Goal: Task Accomplishment & Management: Use online tool/utility

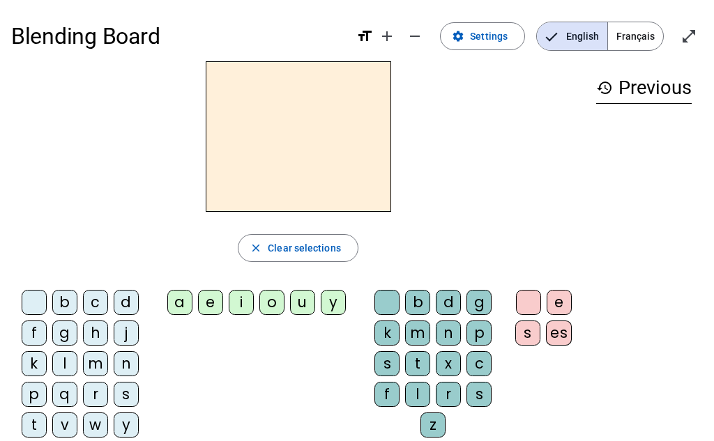
click at [22, 399] on div "p" at bounding box center [34, 394] width 25 height 25
click at [305, 302] on div "u" at bounding box center [302, 302] width 25 height 25
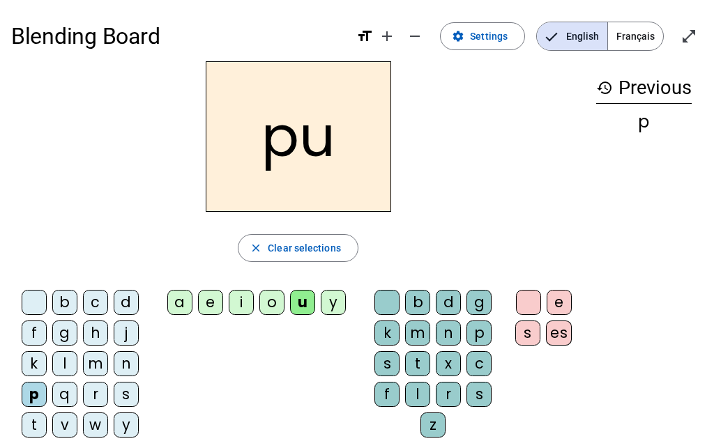
click at [440, 391] on div "r" at bounding box center [448, 394] width 25 height 25
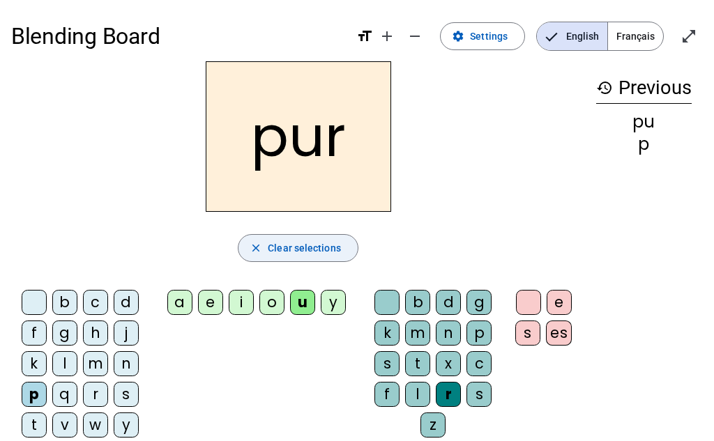
click at [263, 240] on span "button" at bounding box center [297, 247] width 119 height 33
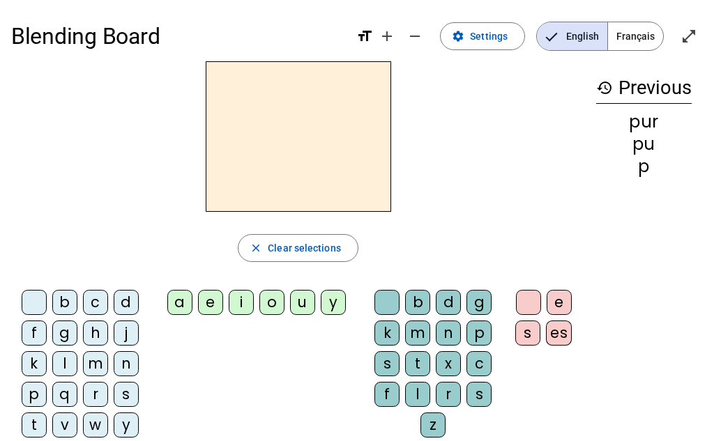
click at [94, 367] on div "m" at bounding box center [95, 363] width 25 height 25
click at [307, 307] on div "u" at bounding box center [302, 302] width 25 height 25
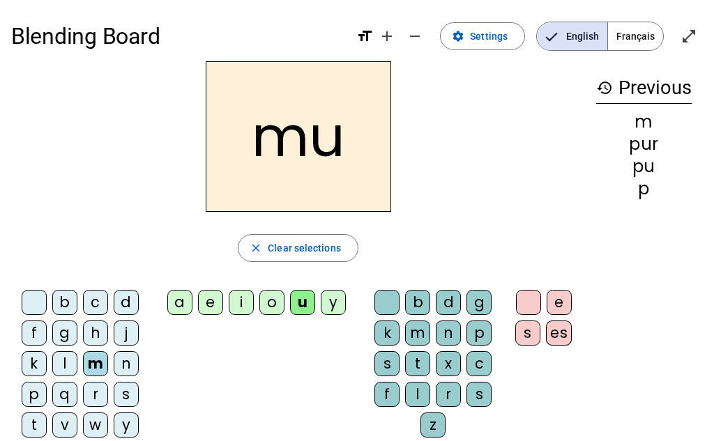
click at [450, 398] on div "r" at bounding box center [448, 394] width 25 height 25
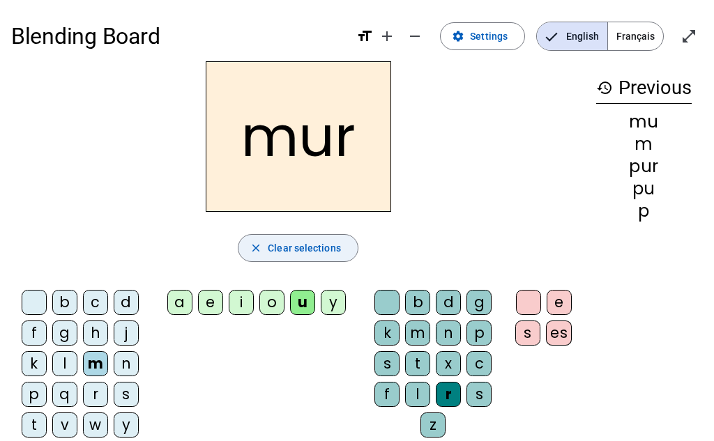
click at [295, 259] on span "button" at bounding box center [297, 247] width 119 height 33
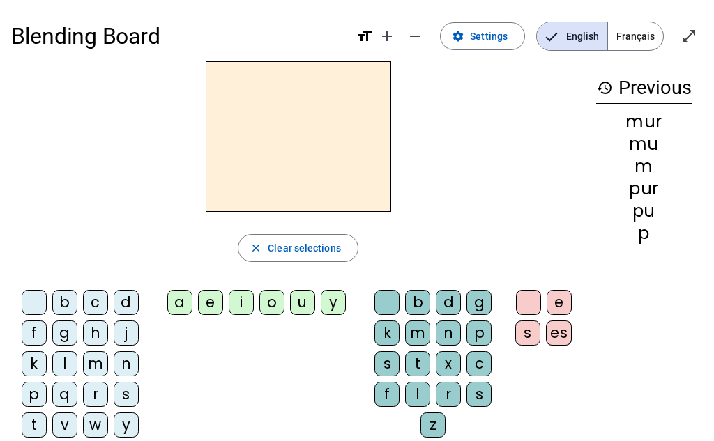
click at [121, 305] on div "d" at bounding box center [126, 302] width 25 height 25
click at [295, 307] on div "u" at bounding box center [302, 302] width 25 height 25
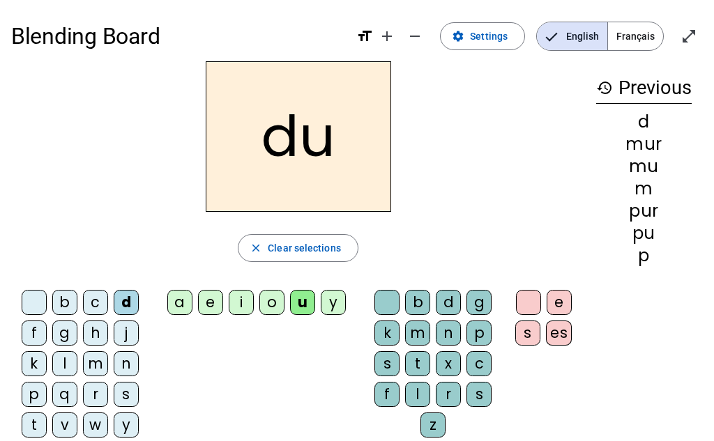
click at [443, 397] on div "r" at bounding box center [448, 394] width 25 height 25
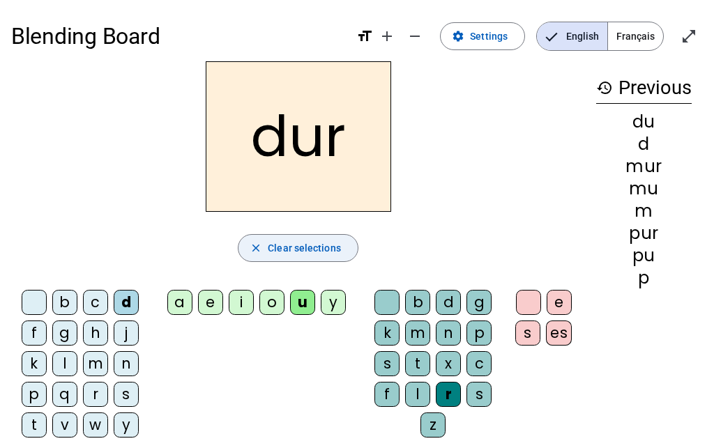
click at [272, 245] on span "Clear selections" at bounding box center [304, 248] width 73 height 17
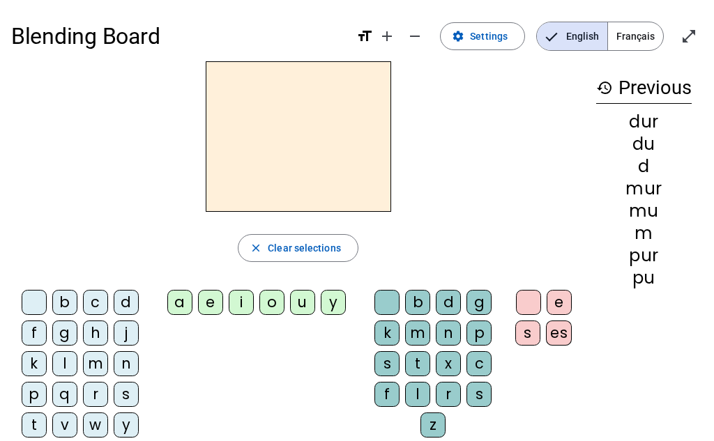
click at [139, 302] on letter-bubble "d" at bounding box center [129, 305] width 31 height 31
click at [295, 310] on div "u" at bounding box center [302, 302] width 25 height 25
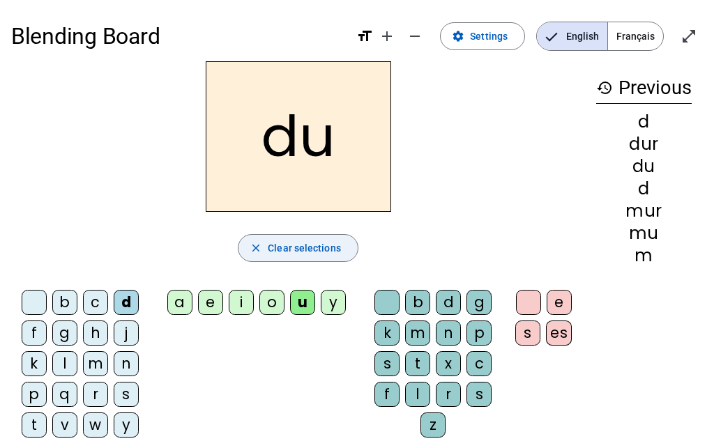
drag, startPoint x: 291, startPoint y: 245, endPoint x: 283, endPoint y: 240, distance: 9.4
click at [290, 246] on span "Clear selections" at bounding box center [304, 248] width 73 height 17
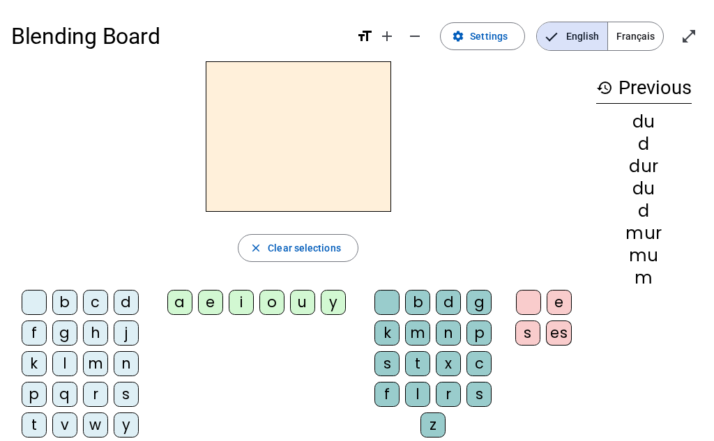
click at [62, 305] on div "b" at bounding box center [64, 302] width 25 height 25
click at [299, 305] on div "u" at bounding box center [302, 302] width 25 height 25
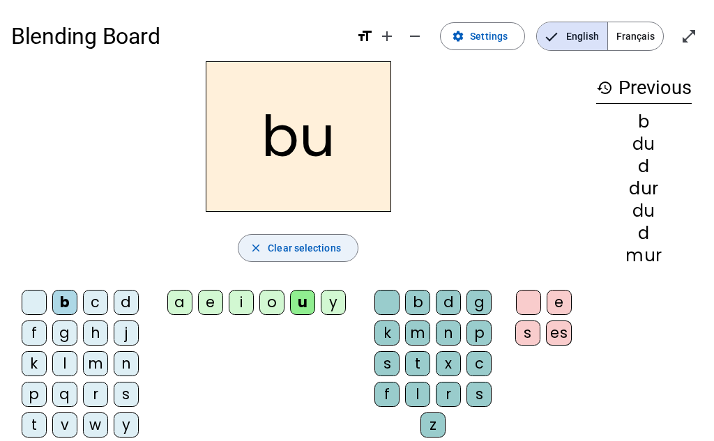
click at [279, 251] on span "Clear selections" at bounding box center [304, 248] width 73 height 17
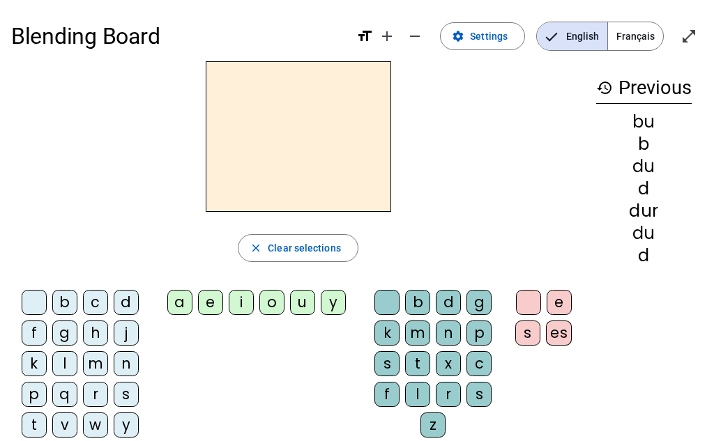
click at [128, 337] on div "j" at bounding box center [126, 333] width 25 height 25
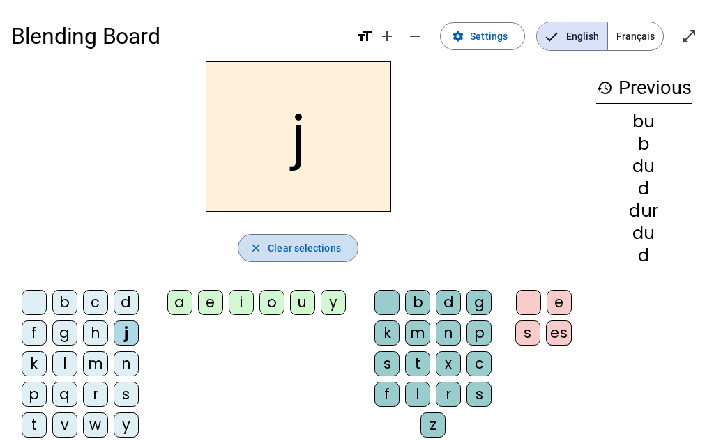
click at [299, 251] on span "Clear selections" at bounding box center [304, 248] width 73 height 17
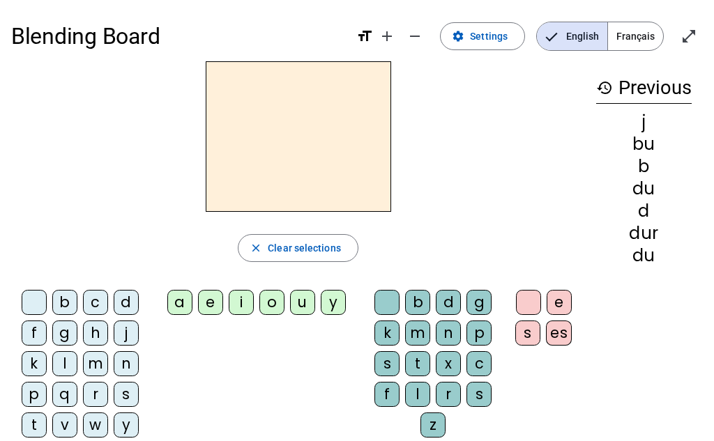
click at [66, 365] on div "l" at bounding box center [64, 363] width 25 height 25
click at [309, 305] on div "u" at bounding box center [302, 302] width 25 height 25
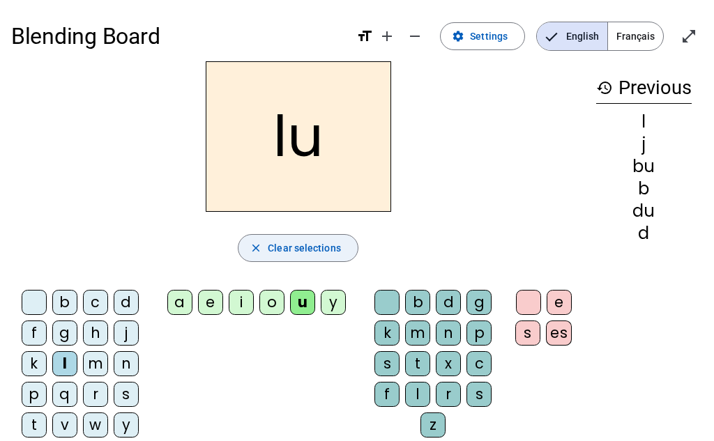
click at [300, 255] on span "Clear selections" at bounding box center [304, 248] width 73 height 17
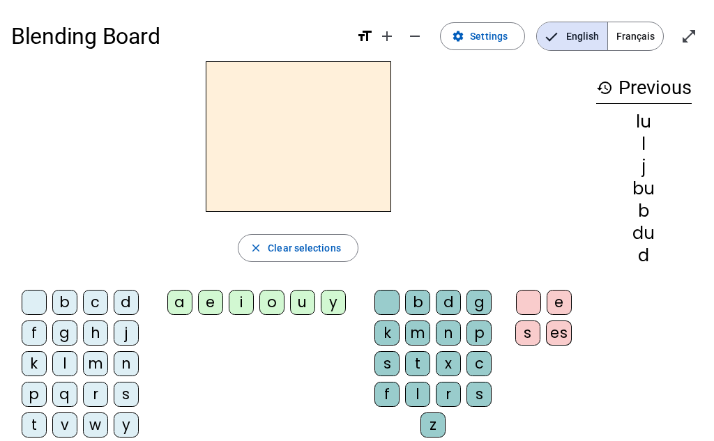
click at [61, 369] on div "l" at bounding box center [64, 363] width 25 height 25
click at [185, 299] on div "a" at bounding box center [179, 302] width 25 height 25
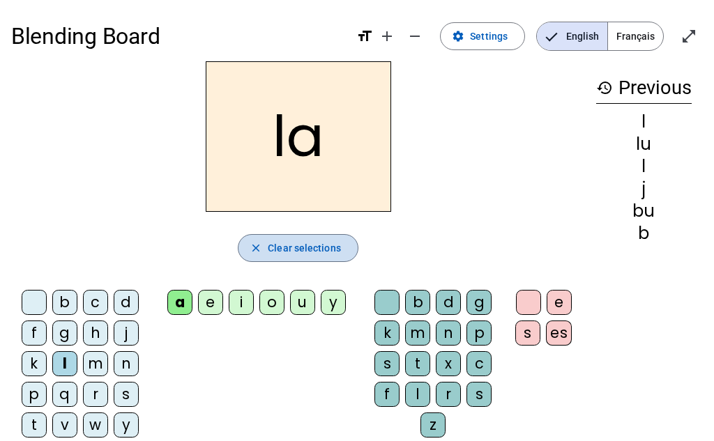
click at [296, 252] on span "Clear selections" at bounding box center [304, 248] width 73 height 17
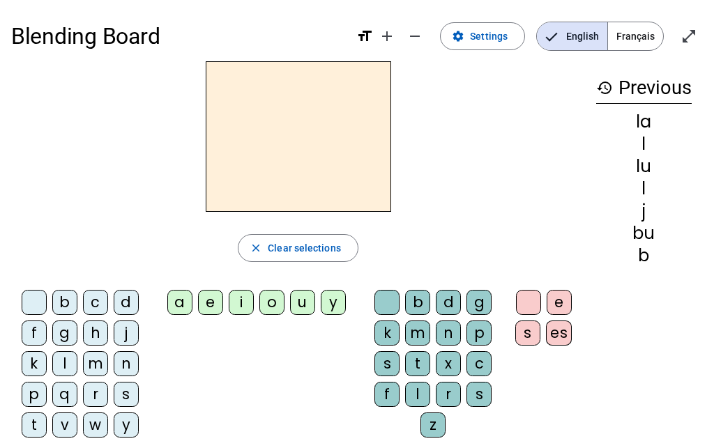
click at [121, 361] on div "n" at bounding box center [126, 363] width 25 height 25
click at [238, 305] on div "i" at bounding box center [241, 302] width 25 height 25
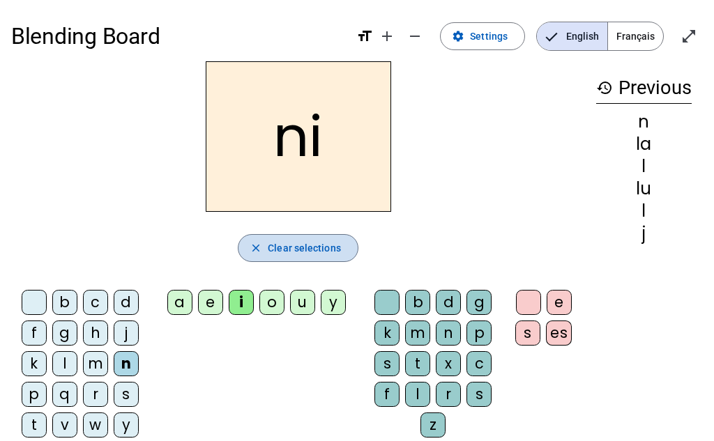
click at [279, 261] on span "button" at bounding box center [297, 247] width 119 height 33
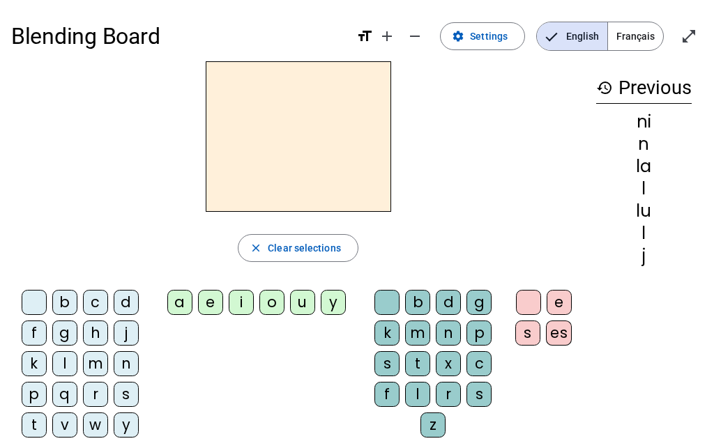
click at [129, 397] on div "s" at bounding box center [126, 394] width 25 height 25
click at [245, 302] on div "i" at bounding box center [241, 302] width 25 height 25
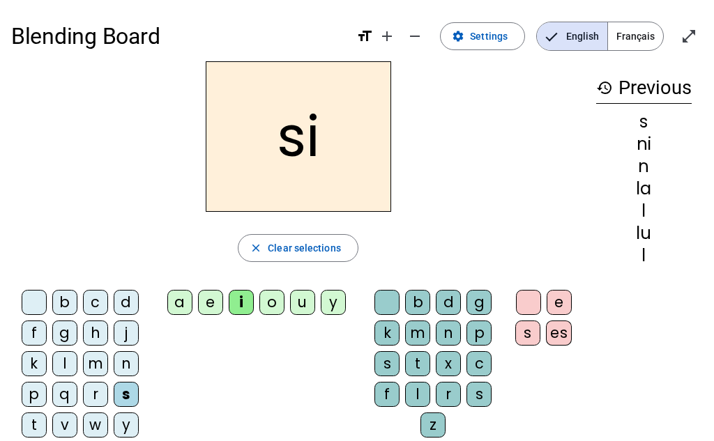
click at [423, 397] on div "l" at bounding box center [417, 394] width 25 height 25
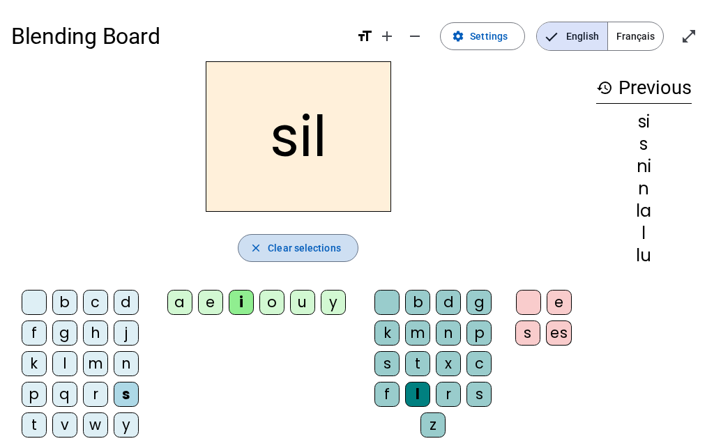
click at [322, 245] on span "Clear selections" at bounding box center [304, 248] width 73 height 17
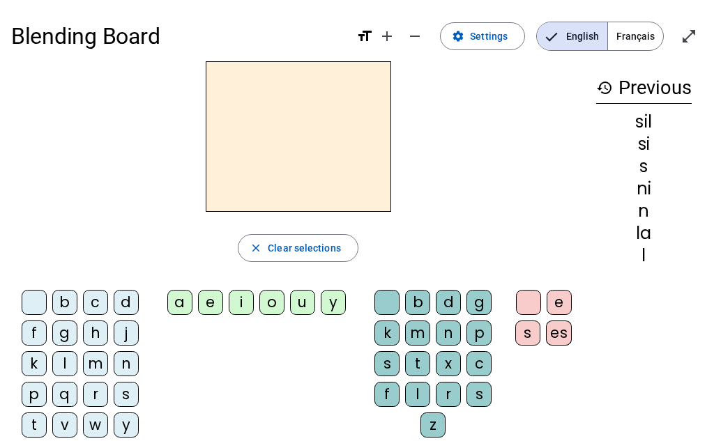
click at [123, 391] on div "s" at bounding box center [126, 394] width 25 height 25
click at [250, 309] on div "i" at bounding box center [241, 302] width 25 height 25
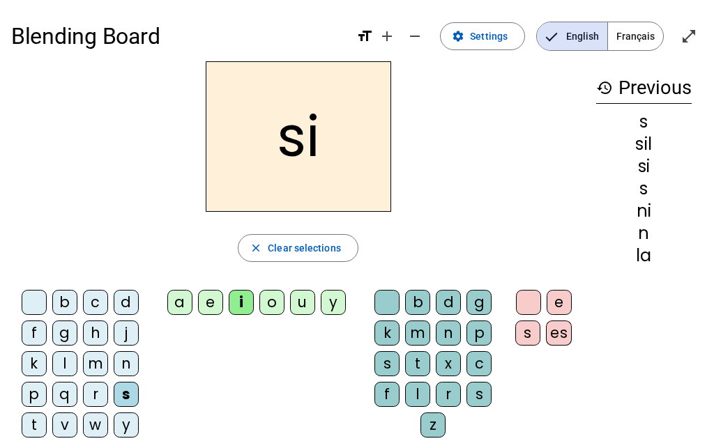
click at [65, 369] on div "l" at bounding box center [64, 363] width 25 height 25
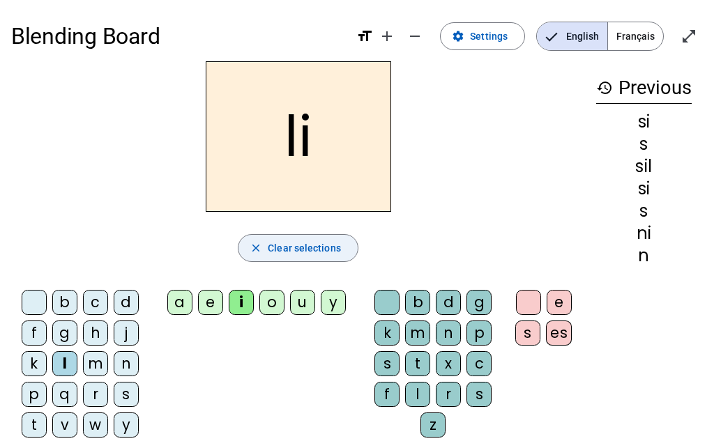
click at [299, 256] on span "Clear selections" at bounding box center [304, 248] width 73 height 17
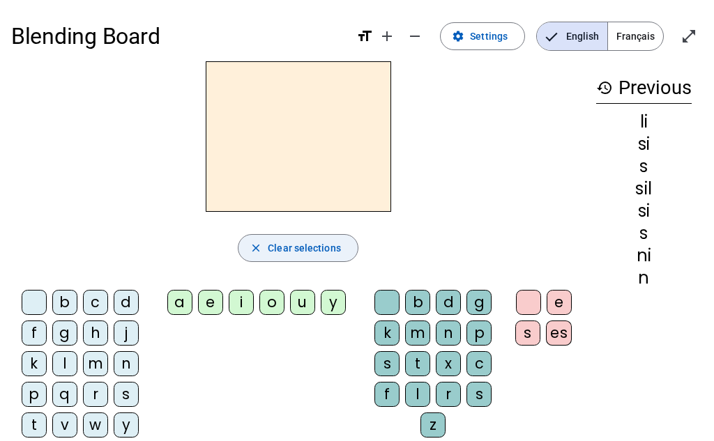
click at [300, 251] on span "Clear selections" at bounding box center [304, 248] width 73 height 17
drag, startPoint x: 115, startPoint y: 392, endPoint x: 114, endPoint y: 381, distance: 10.5
click at [114, 392] on div "s" at bounding box center [126, 394] width 25 height 25
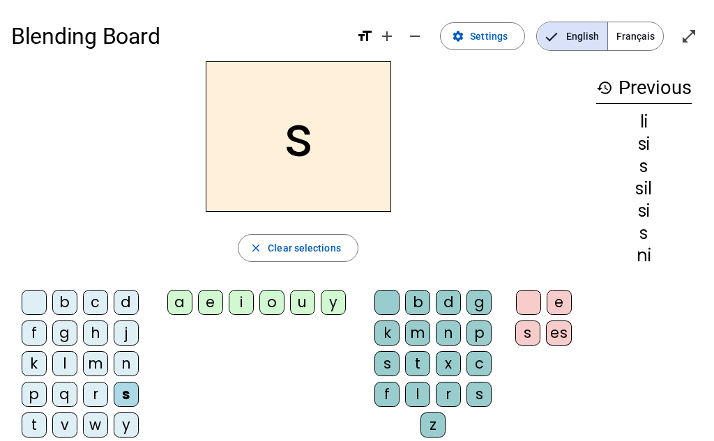
click at [232, 305] on div "i" at bounding box center [241, 302] width 25 height 25
click at [417, 397] on div "l" at bounding box center [417, 394] width 25 height 25
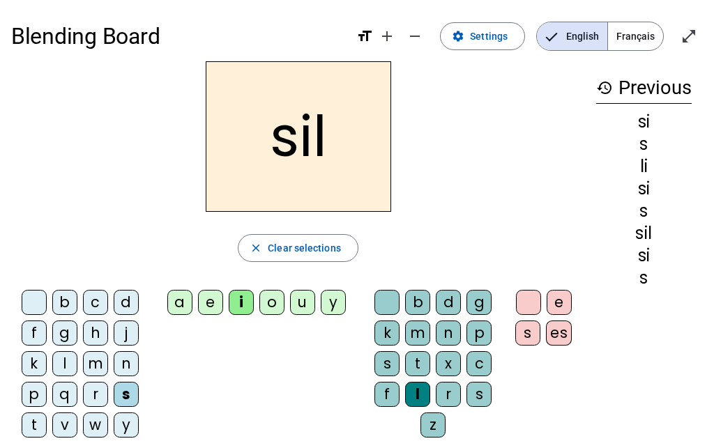
click at [277, 302] on div "o" at bounding box center [271, 302] width 25 height 25
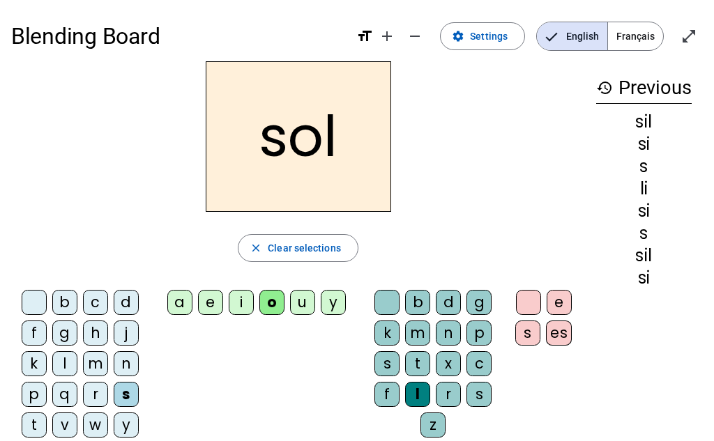
click at [366, 217] on div "sol close Clear selections b c d f g h j k l m n p q r s t v w y z a e i o u y …" at bounding box center [298, 270] width 574 height 418
